Goal: Task Accomplishment & Management: Use online tool/utility

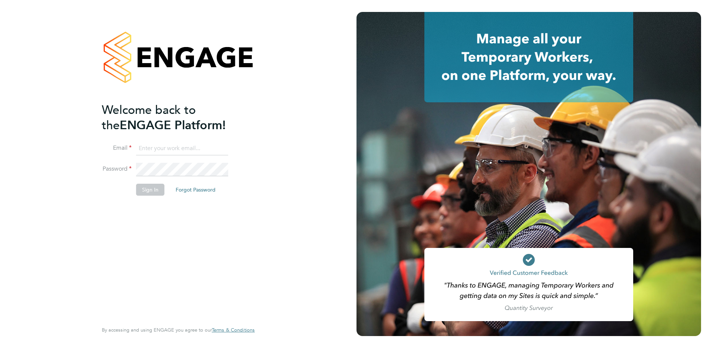
type input "payroll@vgcgroup.co.uk"
click at [151, 185] on button "Sign In" at bounding box center [150, 190] width 28 height 12
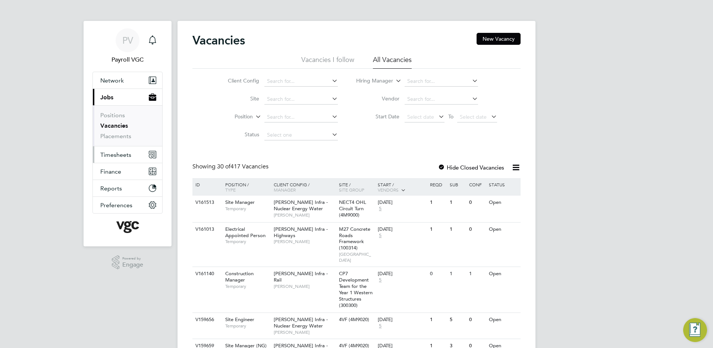
click at [128, 154] on span "Timesheets" at bounding box center [115, 154] width 31 height 7
click at [112, 155] on span "Timesheets" at bounding box center [115, 154] width 31 height 7
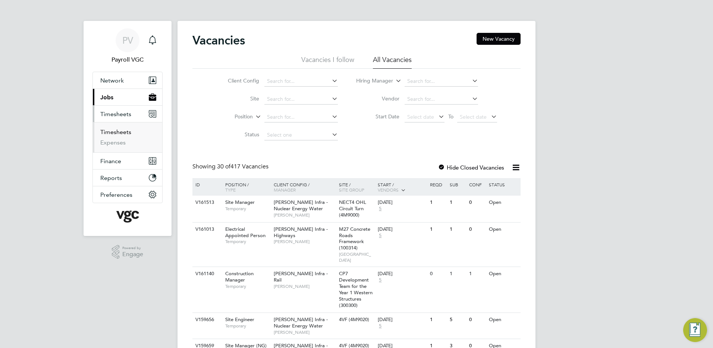
click at [126, 132] on link "Timesheets" at bounding box center [115, 131] width 31 height 7
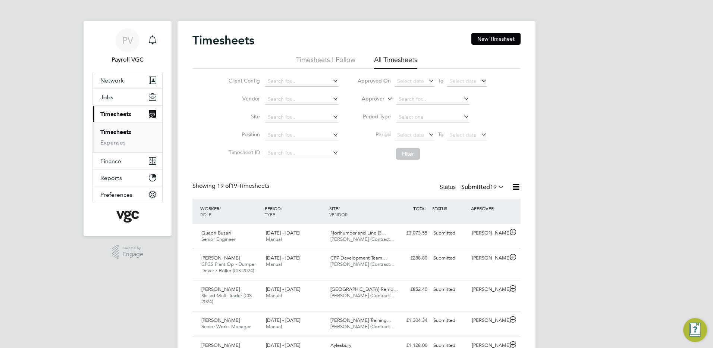
click at [519, 188] on icon at bounding box center [516, 186] width 9 height 9
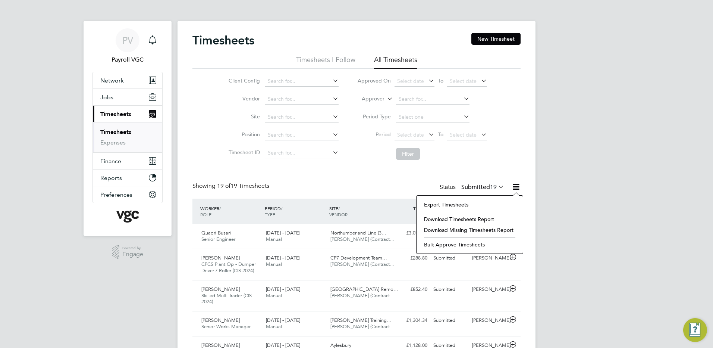
click at [468, 209] on li "Export Timesheets" at bounding box center [470, 204] width 99 height 10
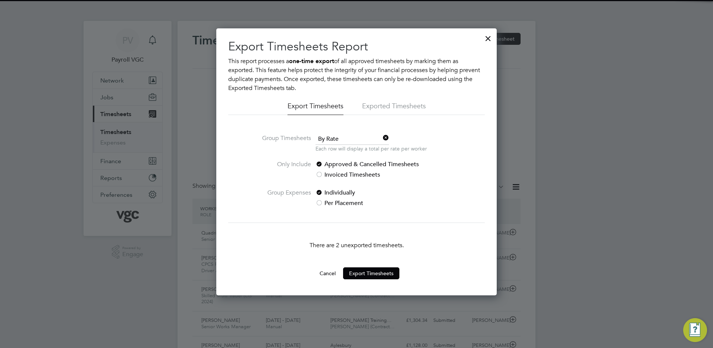
click at [350, 137] on span "By Rate" at bounding box center [353, 139] width 74 height 11
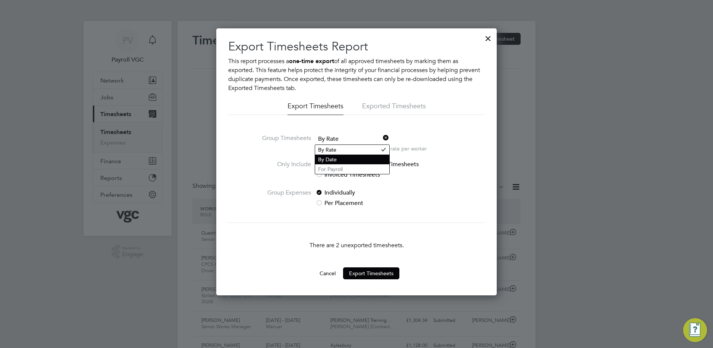
click at [346, 156] on li "By Date" at bounding box center [352, 159] width 74 height 10
click at [323, 276] on button "Cancel" at bounding box center [328, 273] width 28 height 12
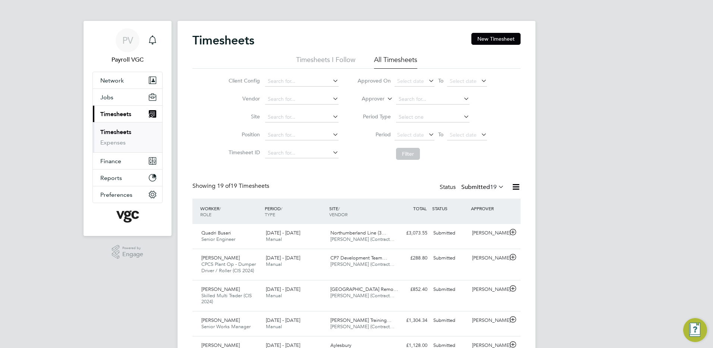
click at [514, 185] on icon at bounding box center [516, 186] width 9 height 9
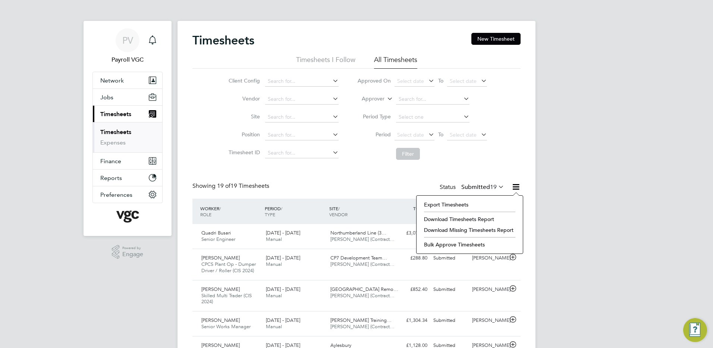
click at [472, 205] on li "Export Timesheets" at bounding box center [470, 204] width 99 height 10
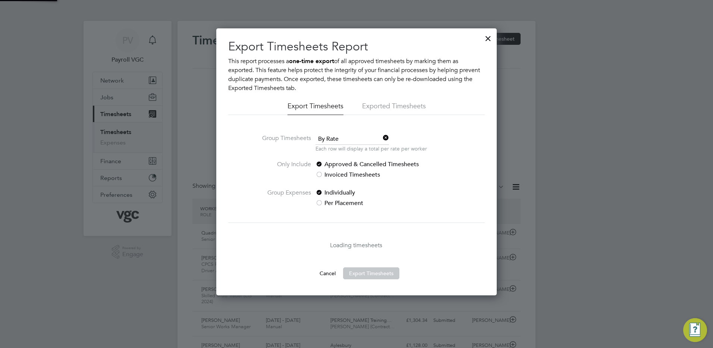
scroll to position [4, 4]
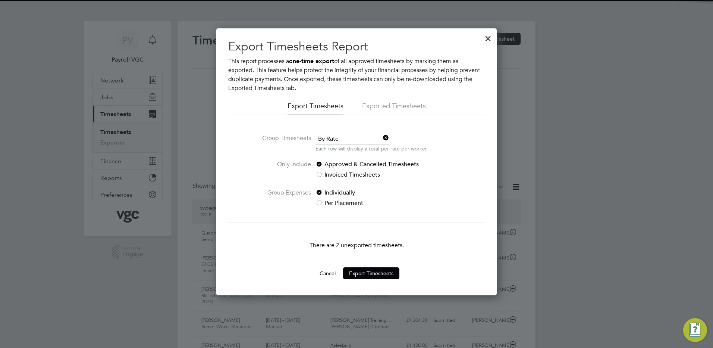
click at [355, 140] on span "By Rate" at bounding box center [353, 139] width 74 height 11
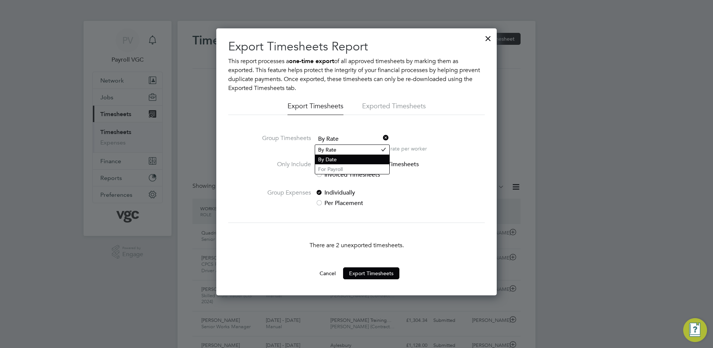
click at [357, 156] on li "By Date" at bounding box center [352, 159] width 74 height 10
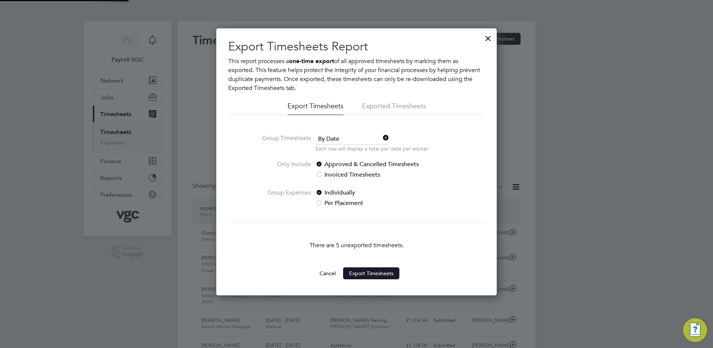
click at [371, 276] on button "Export Timesheets" at bounding box center [371, 273] width 56 height 12
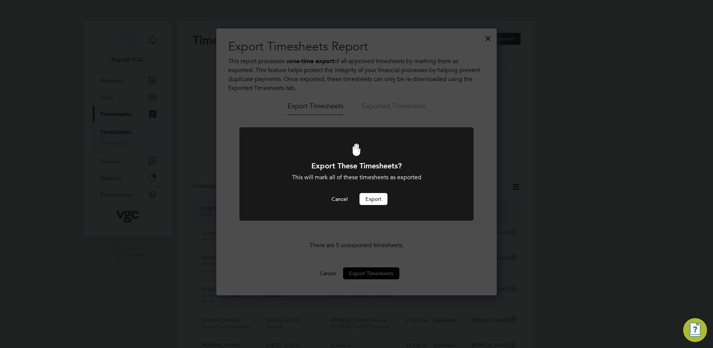
click at [380, 201] on button "Export" at bounding box center [374, 199] width 28 height 12
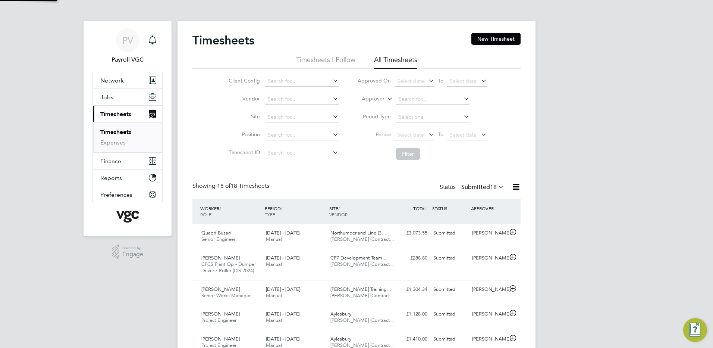
scroll to position [19, 65]
